Goal: Check status: Check status

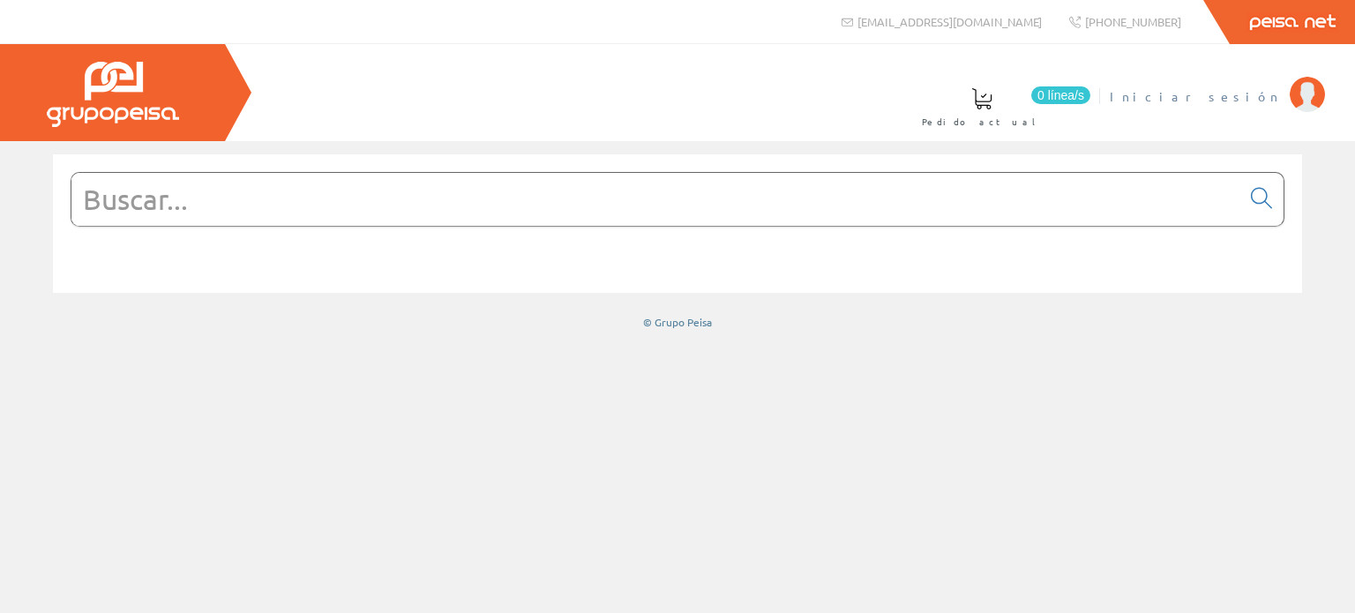
click at [1240, 89] on span "Iniciar sesión" at bounding box center [1195, 96] width 171 height 18
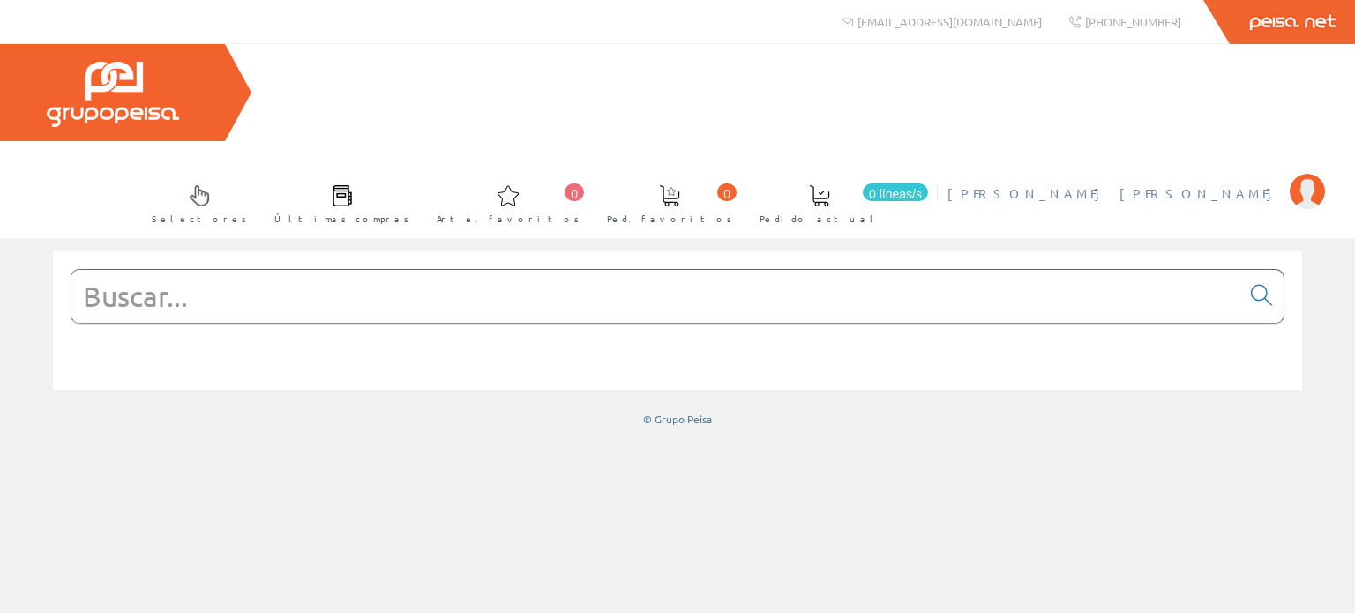
click at [1221, 185] on font "[PERSON_NAME]" at bounding box center [1115, 193] width 334 height 16
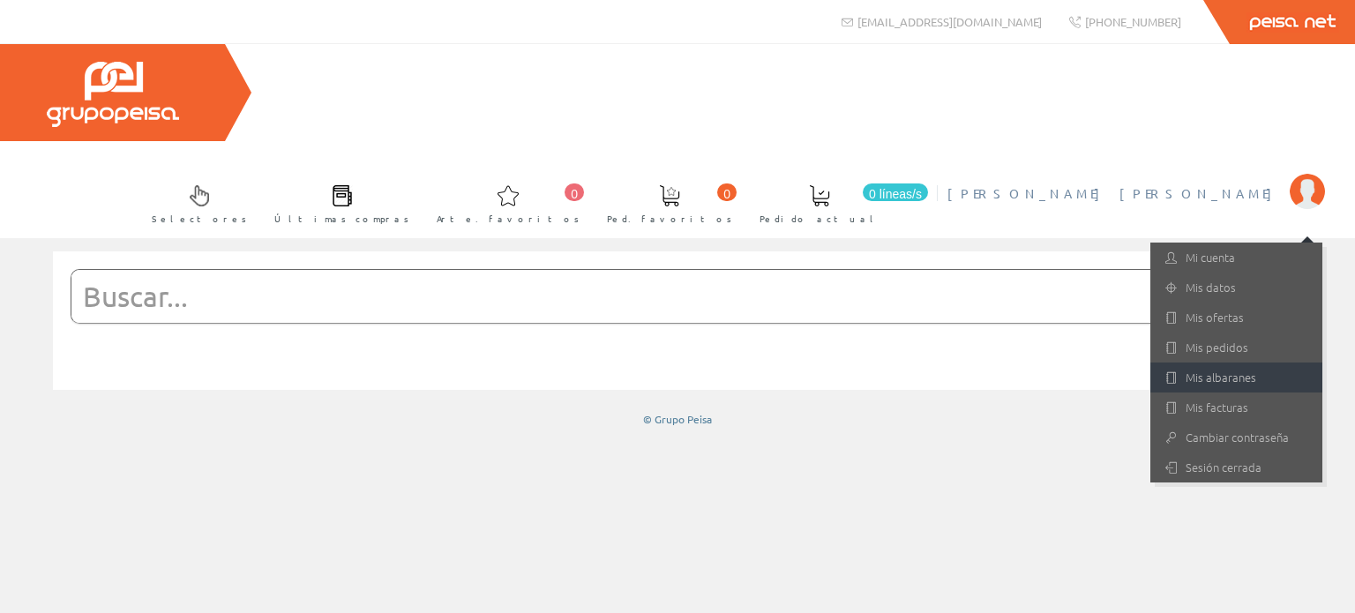
click at [1225, 369] on font "Mis albaranes" at bounding box center [1221, 377] width 71 height 17
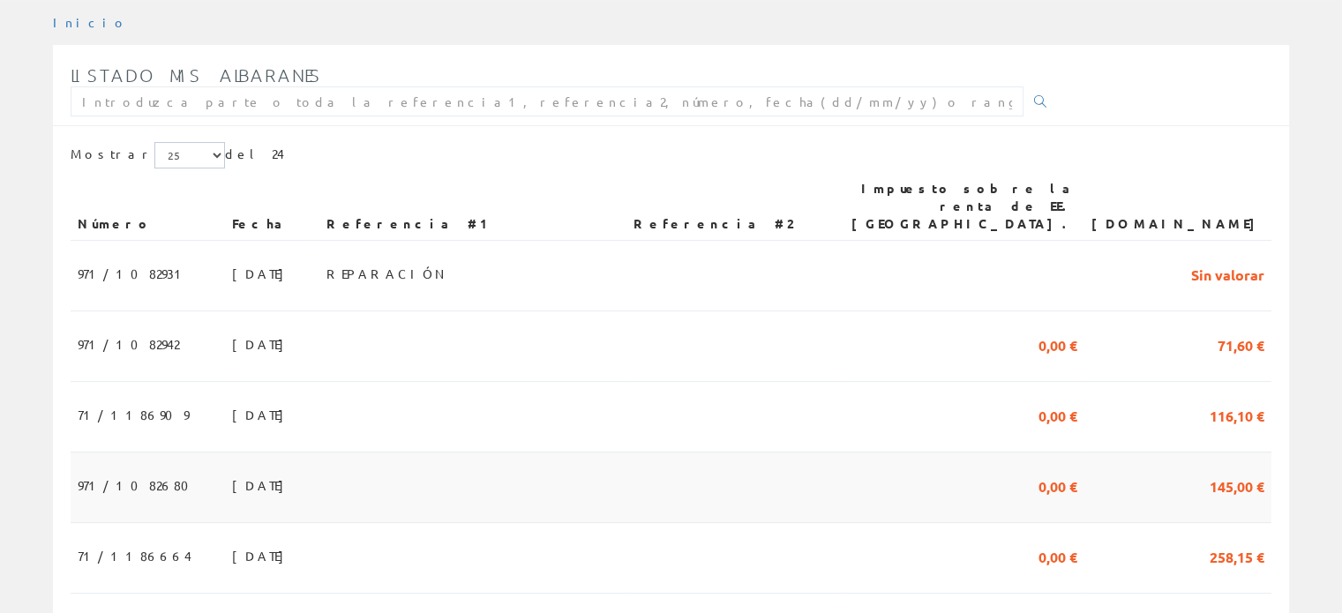
scroll to position [265, 0]
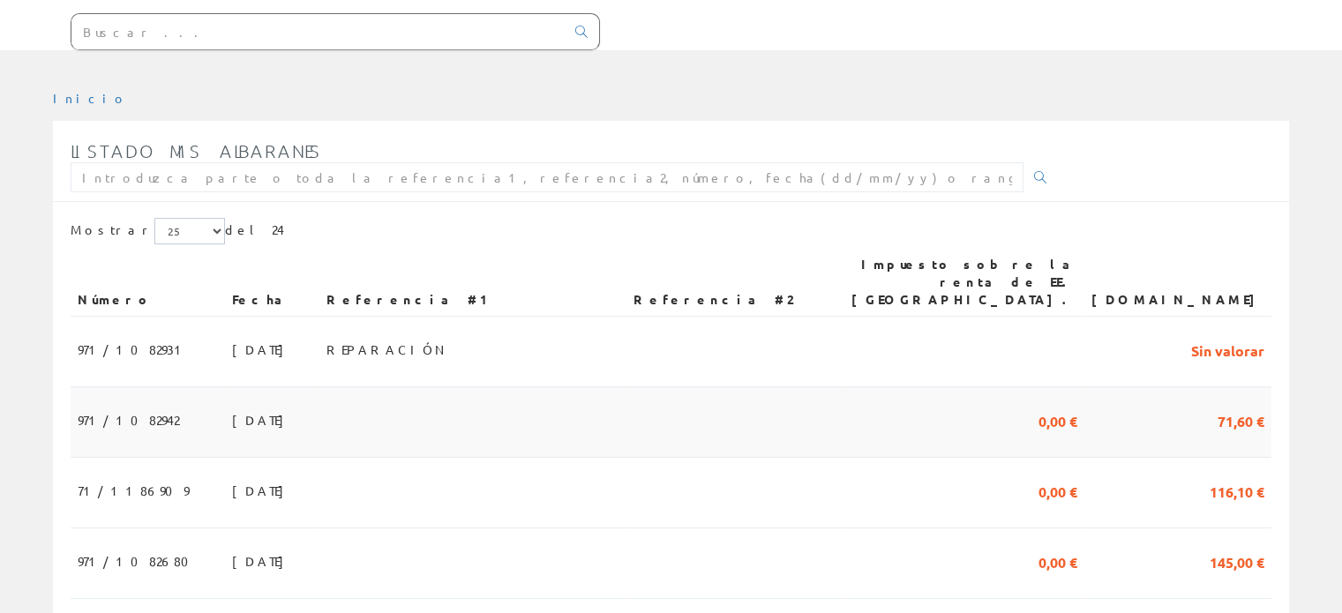
click at [232, 412] on font "26/08/2025" at bounding box center [262, 420] width 61 height 16
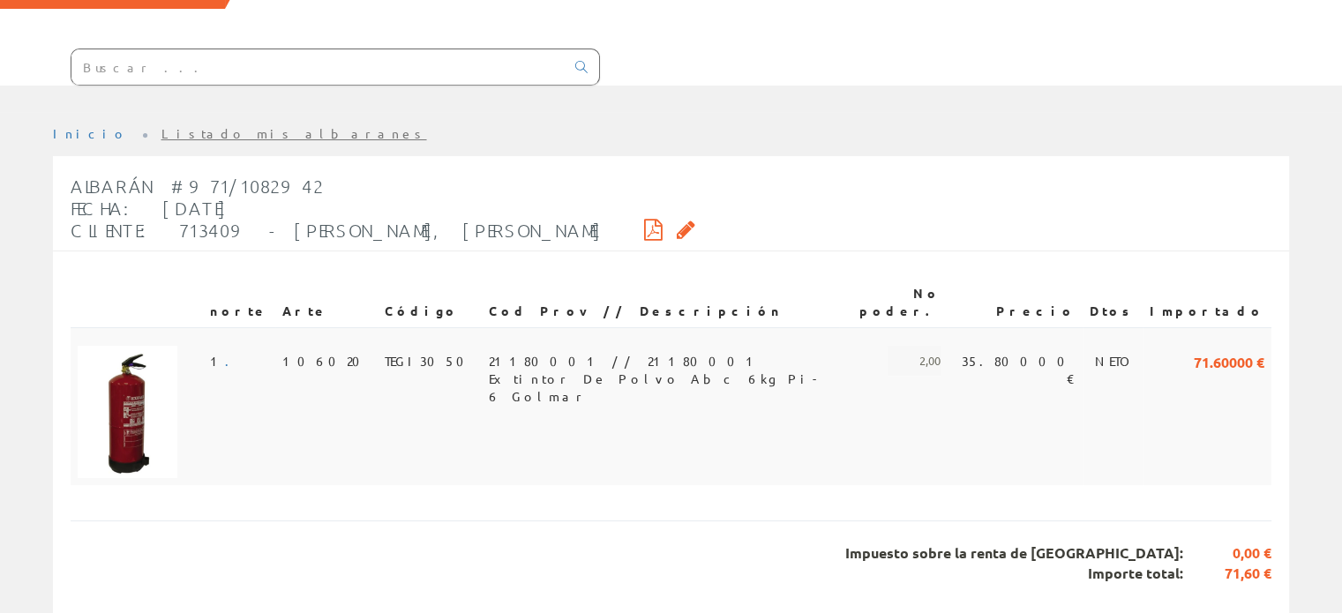
scroll to position [165, 0]
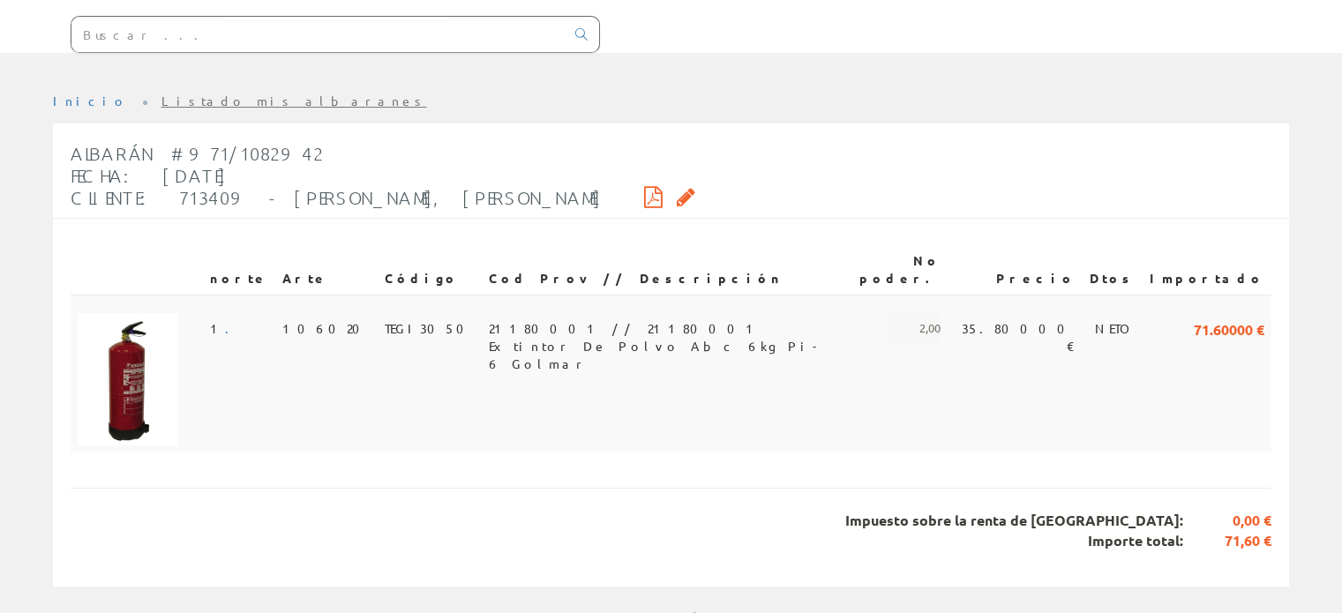
click at [134, 345] on img at bounding box center [128, 379] width 100 height 132
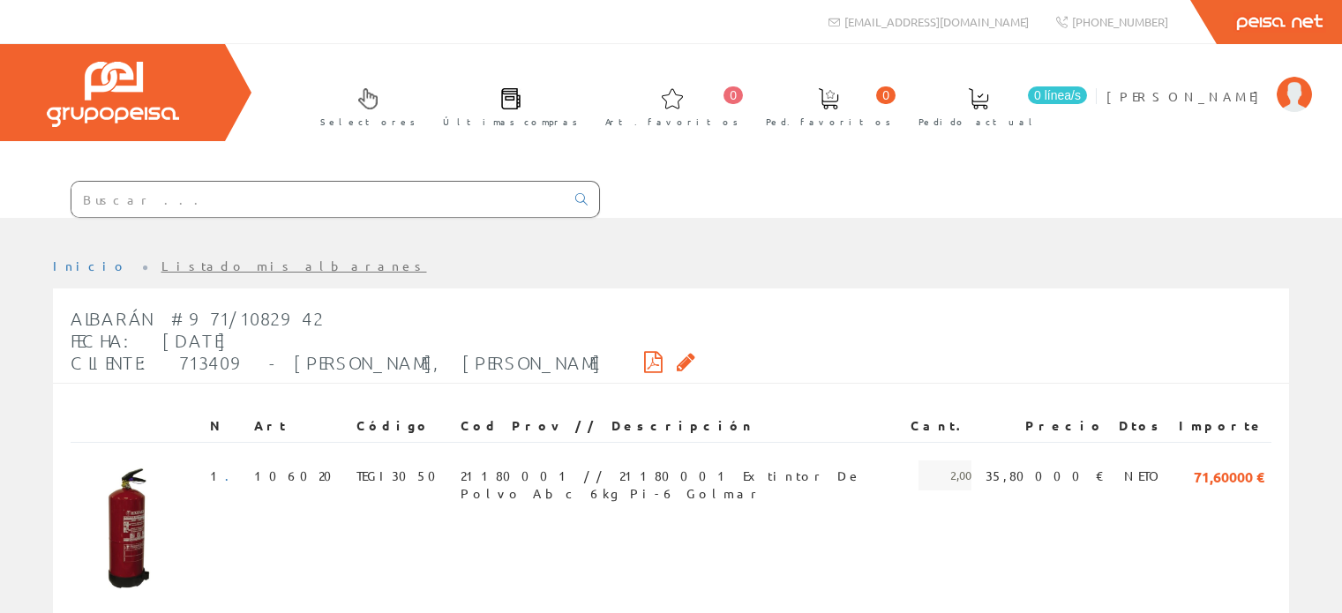
scroll to position [165, 0]
